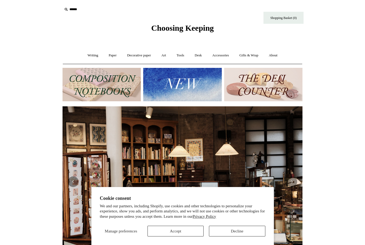
click at [233, 232] on button "Decline" at bounding box center [237, 231] width 56 height 11
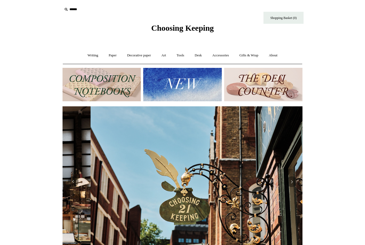
scroll to position [0, 240]
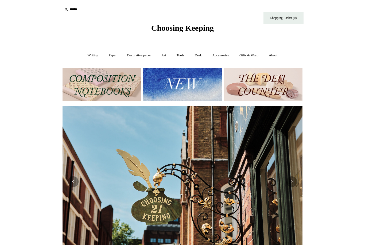
click at [163, 56] on link "Art +" at bounding box center [163, 55] width 14 height 14
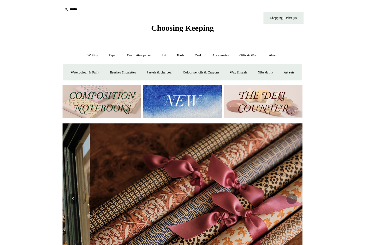
scroll to position [0, 479]
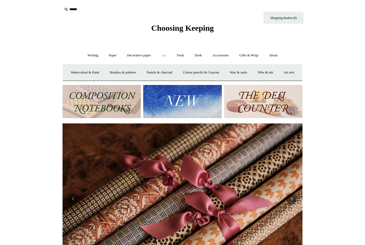
click at [175, 72] on link "Pastels & charcoal" at bounding box center [159, 72] width 36 height 14
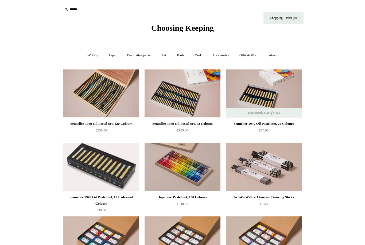
click at [93, 56] on link "Writing +" at bounding box center [93, 55] width 20 height 14
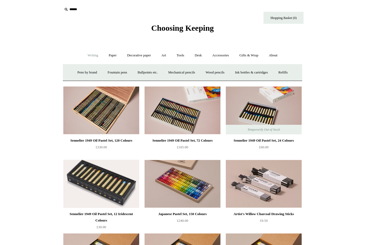
click at [85, 71] on link "Pens by brand +" at bounding box center [87, 72] width 29 height 14
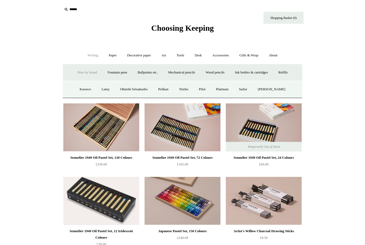
click at [114, 73] on link "Fountain pens +" at bounding box center [117, 72] width 29 height 14
click at [105, 88] on link "Everyday" at bounding box center [107, 89] width 23 height 14
click at [175, 91] on link "Metal barrel" at bounding box center [176, 89] width 27 height 14
click at [221, 72] on link "Wood pencils +" at bounding box center [214, 72] width 29 height 14
click at [218, 76] on link "Wood pencils -" at bounding box center [214, 72] width 29 height 14
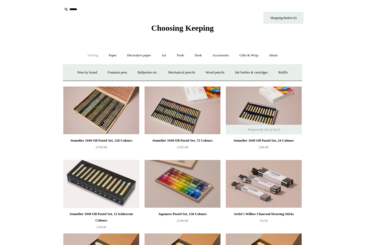
click at [221, 73] on link "Wood pencils +" at bounding box center [214, 72] width 29 height 14
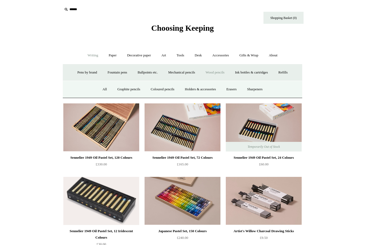
click at [101, 87] on link "All" at bounding box center [104, 89] width 14 height 14
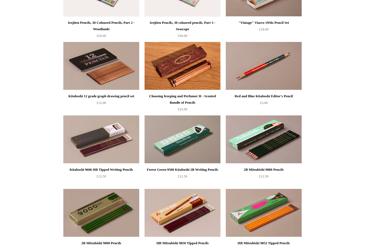
scroll to position [387, 0]
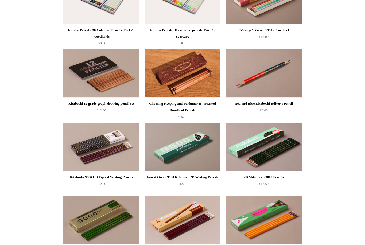
click at [268, 219] on img at bounding box center [264, 220] width 76 height 48
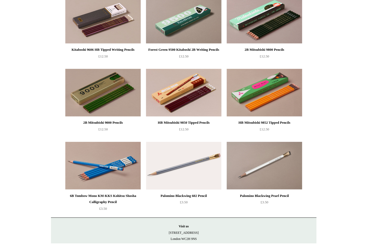
scroll to position [517, 0]
